Goal: Information Seeking & Learning: Learn about a topic

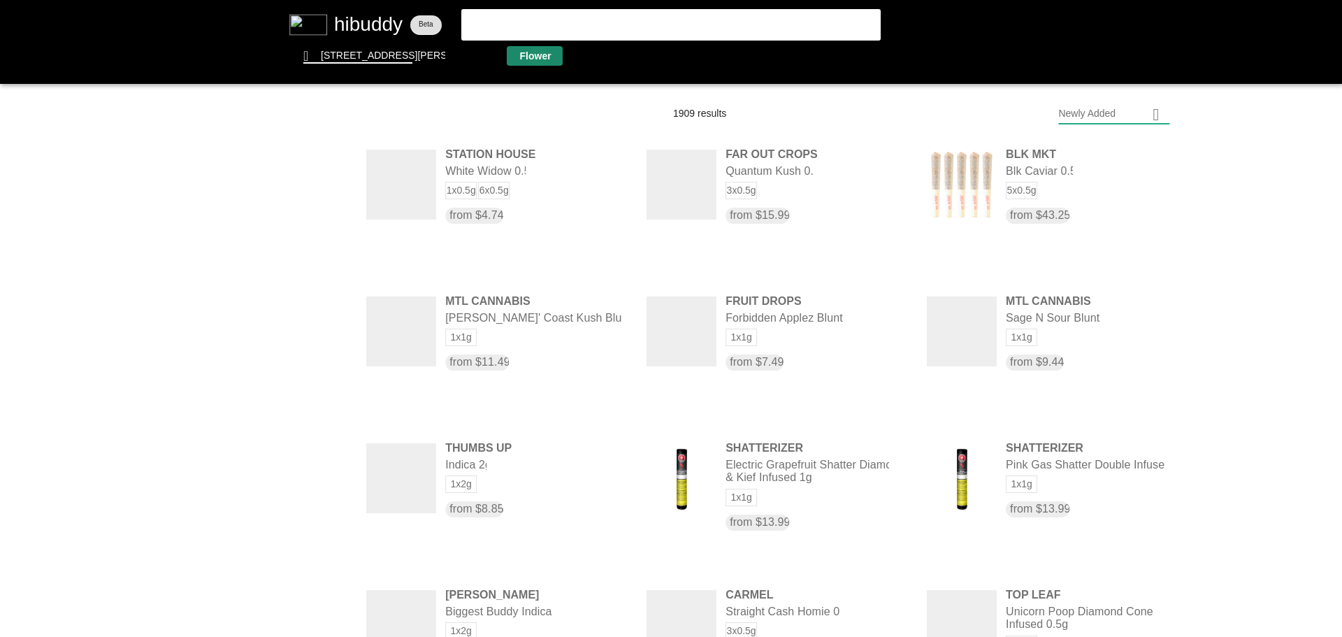
click at [537, 57] on flt-glass-pane at bounding box center [671, 318] width 1342 height 637
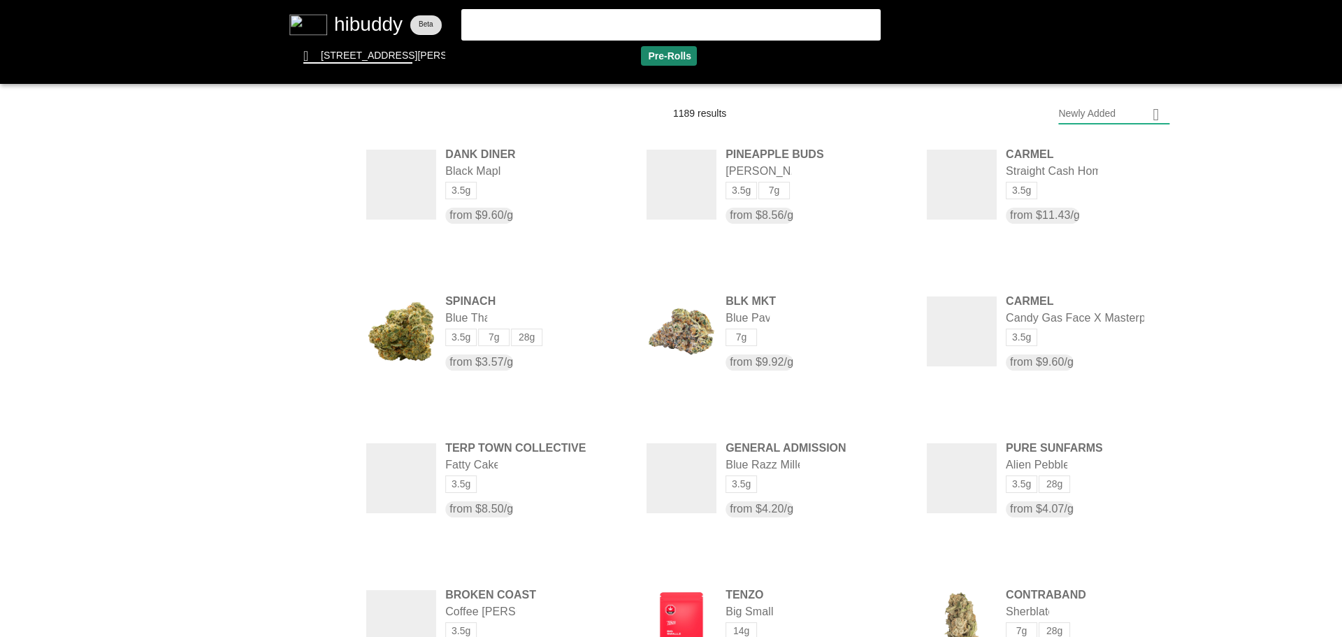
click at [662, 53] on flt-glass-pane at bounding box center [671, 318] width 1342 height 637
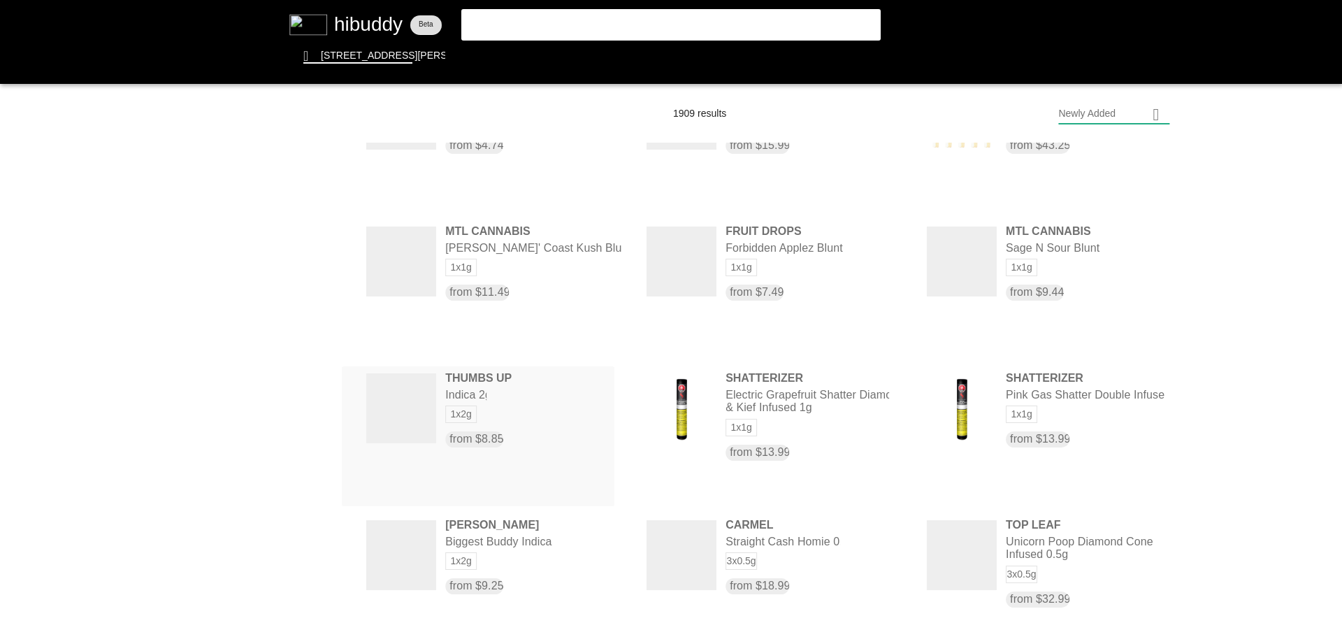
click at [486, 384] on flt-glass-pane at bounding box center [671, 318] width 1342 height 637
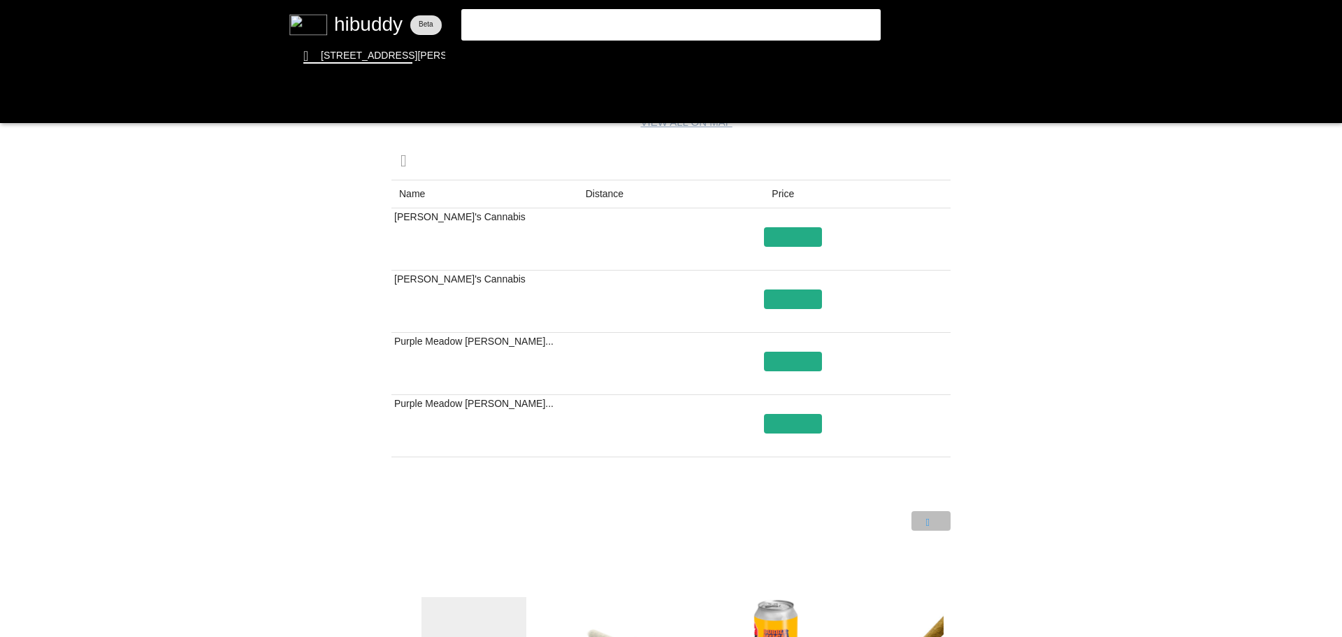
click at [930, 518] on flt-glass-pane at bounding box center [671, 318] width 1342 height 637
click at [904, 511] on flt-glass-pane at bounding box center [671, 318] width 1342 height 637
click at [925, 523] on flt-glass-pane at bounding box center [671, 318] width 1342 height 637
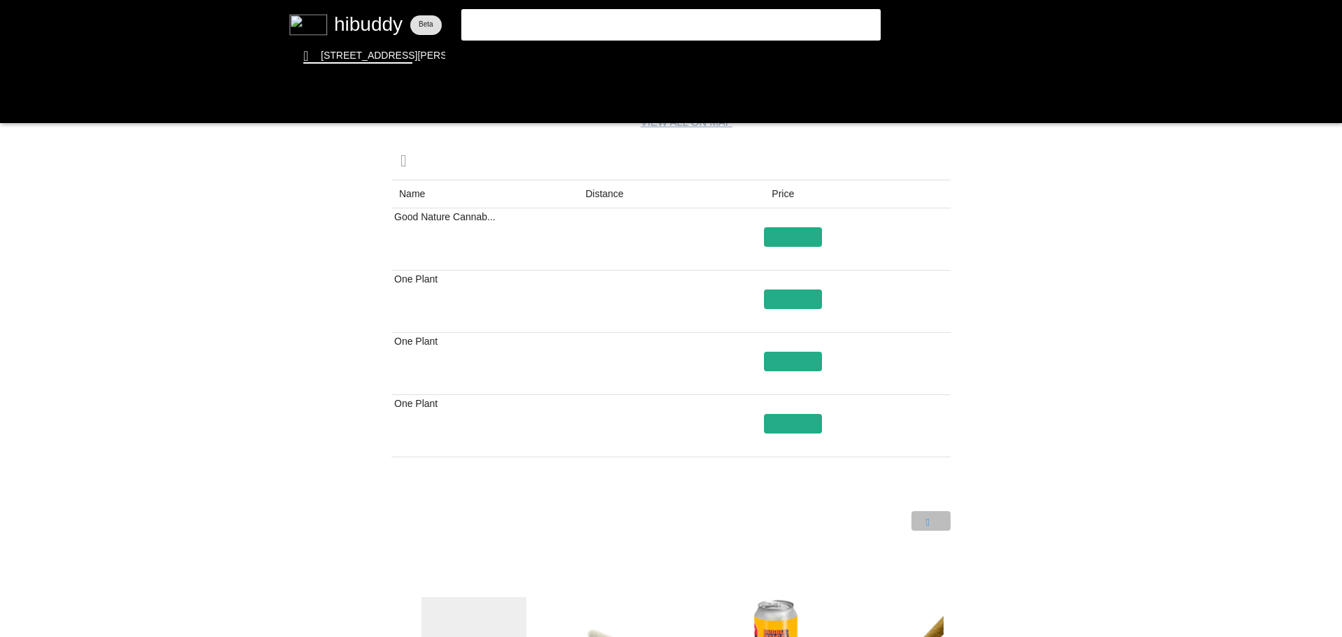
click at [925, 523] on flt-glass-pane at bounding box center [671, 318] width 1342 height 637
